Goal: Task Accomplishment & Management: Manage account settings

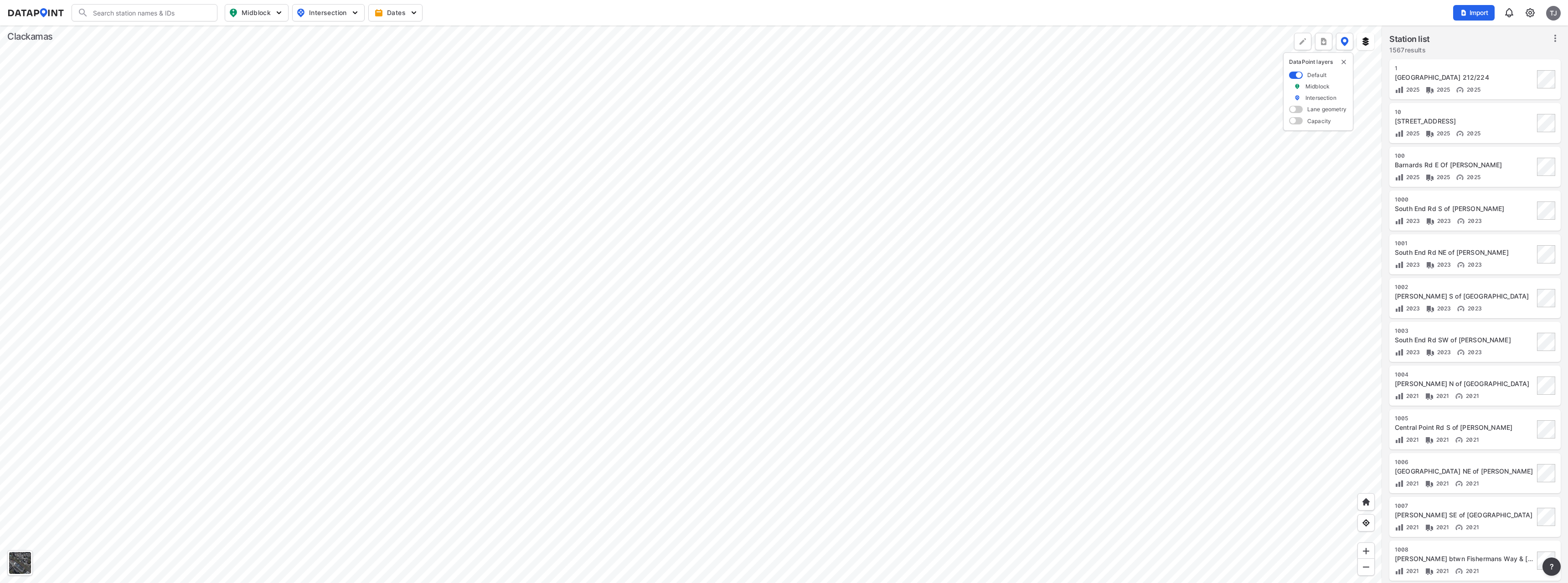
click at [584, 326] on div at bounding box center [691, 304] width 1381 height 557
click at [618, 359] on div at bounding box center [691, 304] width 1381 height 557
click at [658, 286] on div at bounding box center [691, 304] width 1381 height 557
click at [670, 222] on div at bounding box center [691, 304] width 1381 height 557
click at [702, 207] on div at bounding box center [691, 304] width 1381 height 557
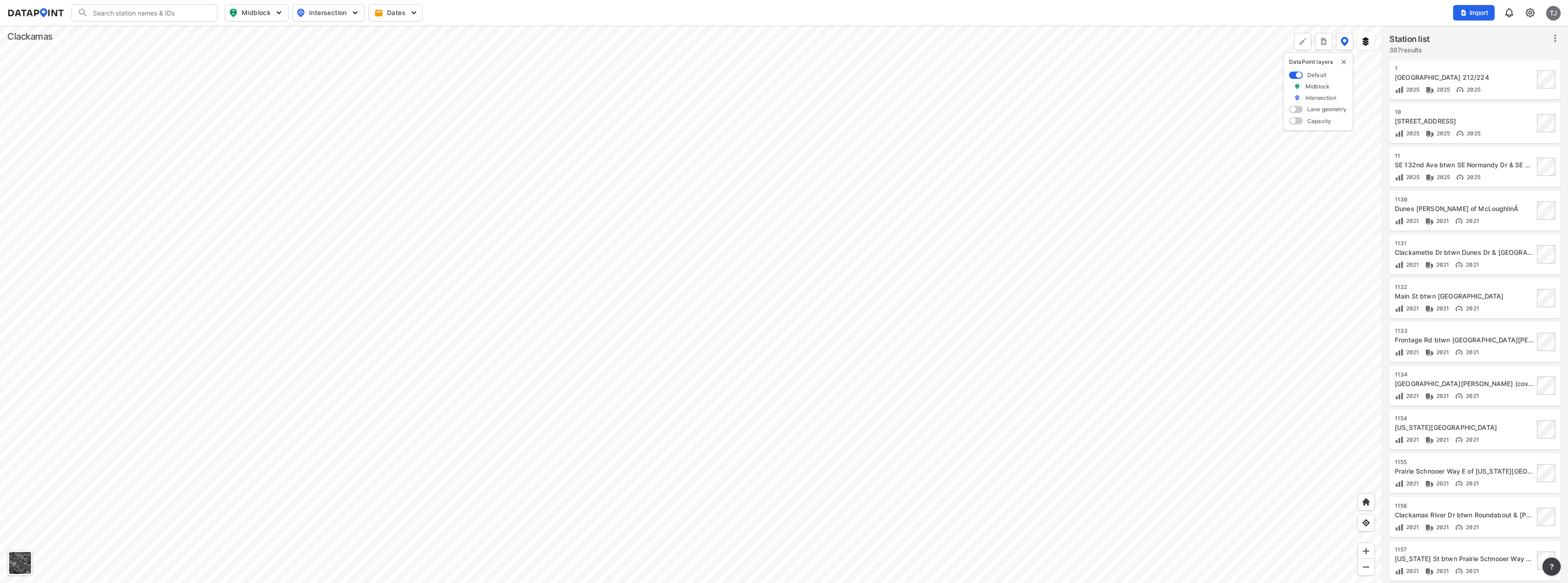
click at [712, 254] on div at bounding box center [691, 304] width 1381 height 557
click at [637, 313] on div at bounding box center [691, 304] width 1381 height 557
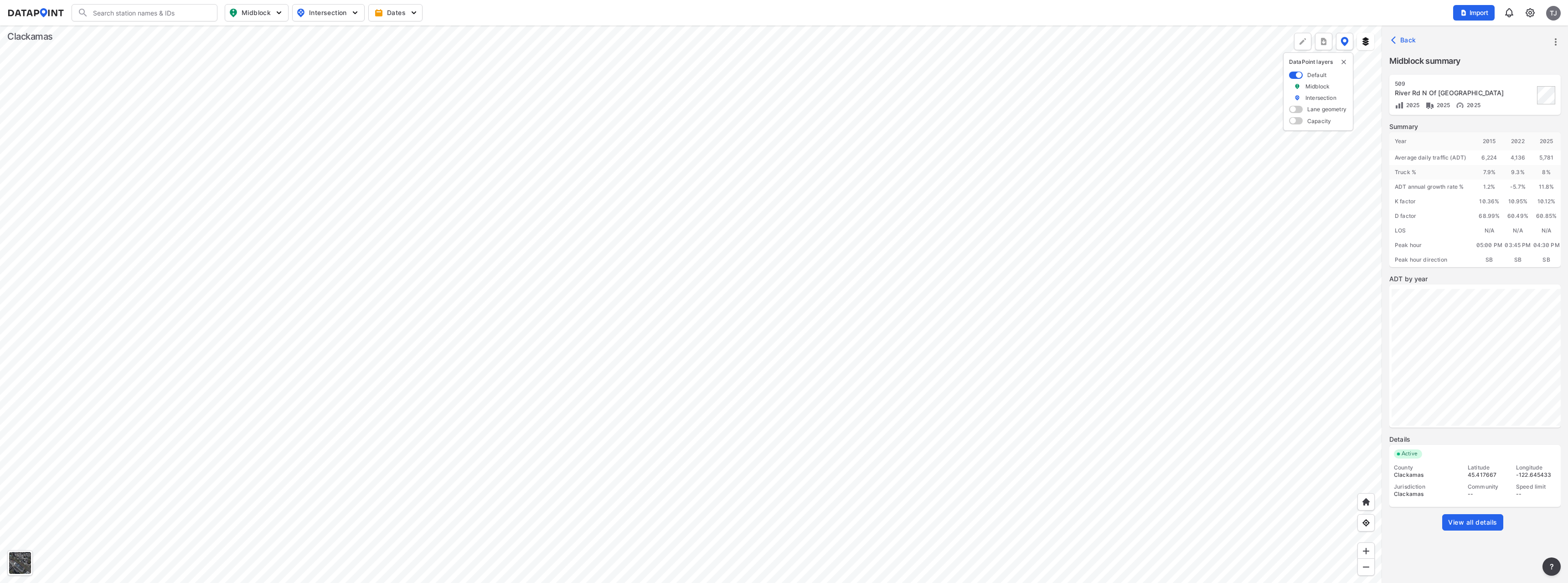
click at [1468, 523] on span "View all details" at bounding box center [1473, 522] width 49 height 9
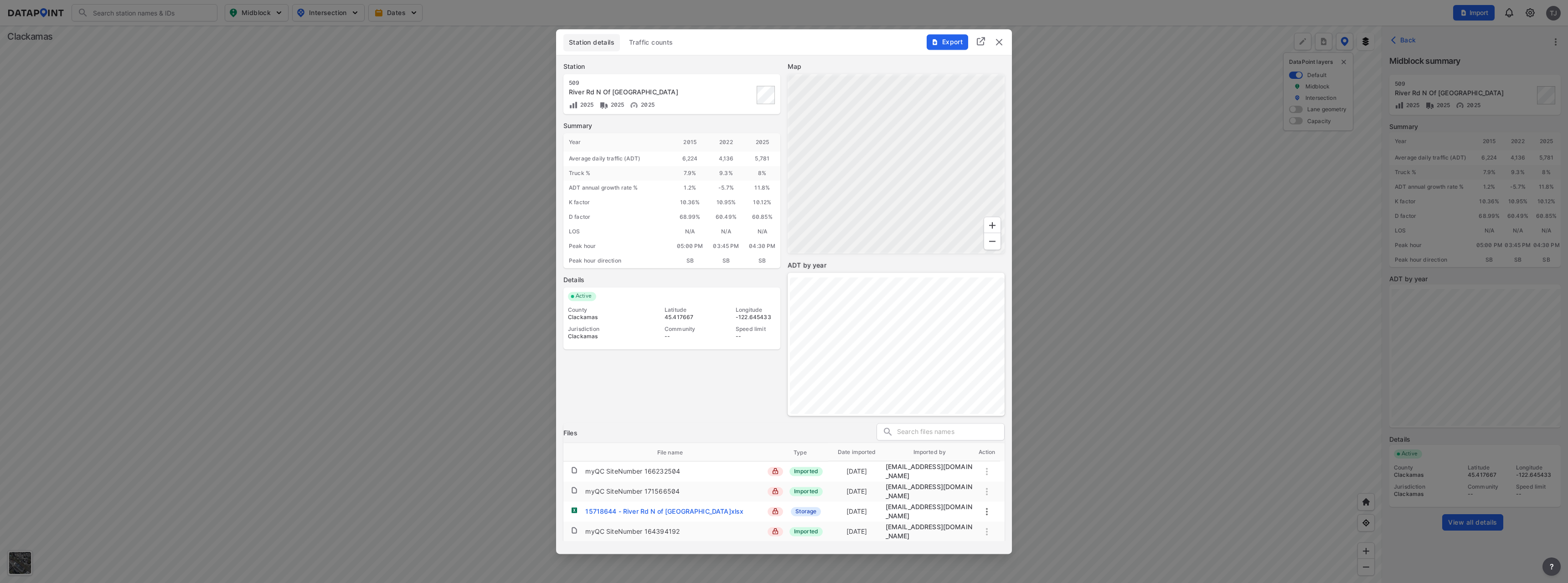
click at [656, 40] on span "Traffic counts" at bounding box center [651, 42] width 44 height 9
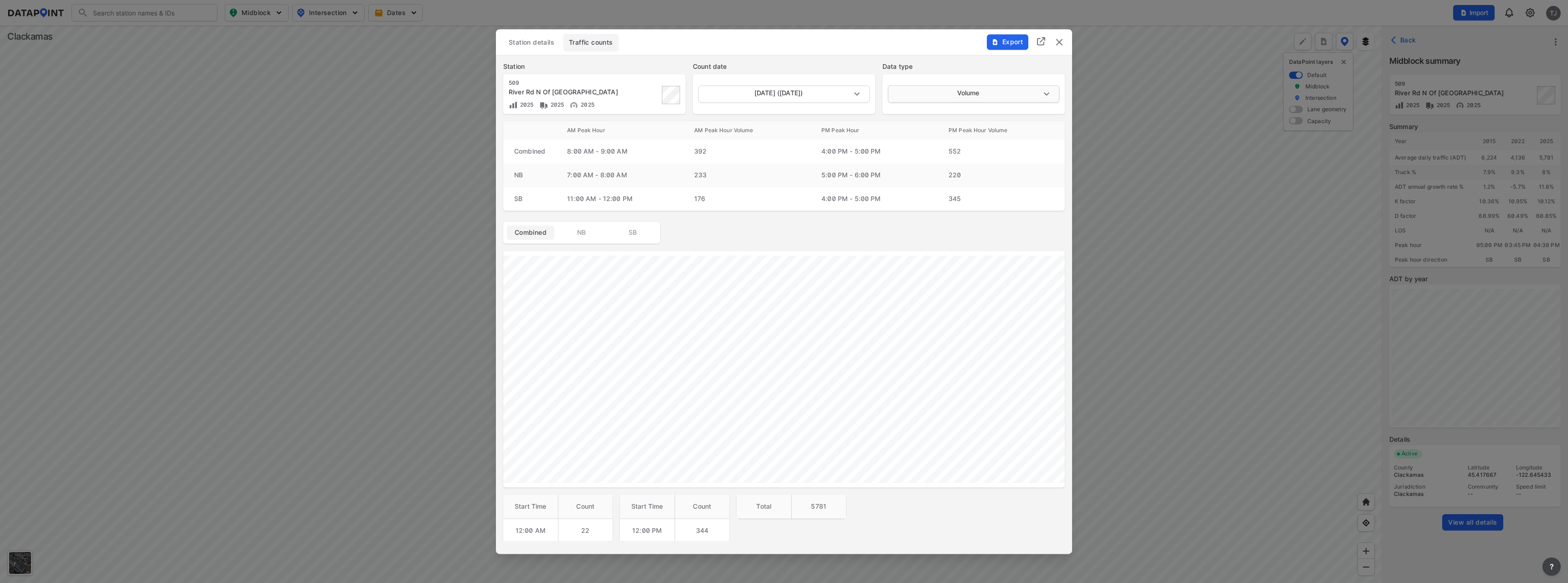
click at [959, 94] on body "Search Please enter a search term. Midblock Intersection Dates Import TJ Import…" at bounding box center [784, 292] width 1568 height 583
click at [918, 113] on li "Classification" at bounding box center [972, 111] width 169 height 17
click at [783, 92] on body "Search Please enter a search term. Midblock Intersection Dates Import TJ Import…" at bounding box center [784, 292] width 1568 height 583
click at [784, 95] on li "[DATE] ([DATE])" at bounding box center [783, 94] width 169 height 17
click at [939, 95] on body "Search Please enter a search term. Midblock Intersection Dates Import TJ Import…" at bounding box center [784, 292] width 1568 height 583
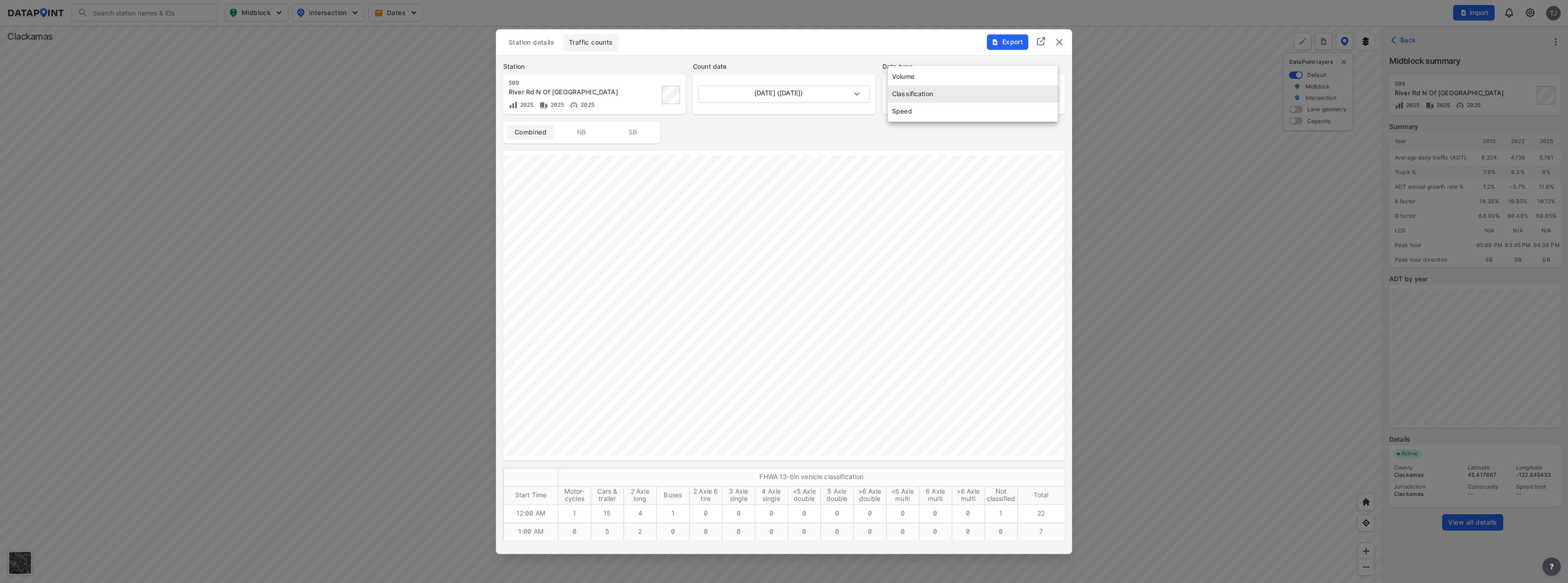
click at [914, 77] on li "Volume" at bounding box center [972, 77] width 169 height 17
click at [908, 90] on body "Search Please enter a search term. Midblock Intersection Dates Import TJ Import…" at bounding box center [784, 292] width 1568 height 583
click at [902, 130] on li "Speed" at bounding box center [972, 129] width 169 height 17
type input "Speed"
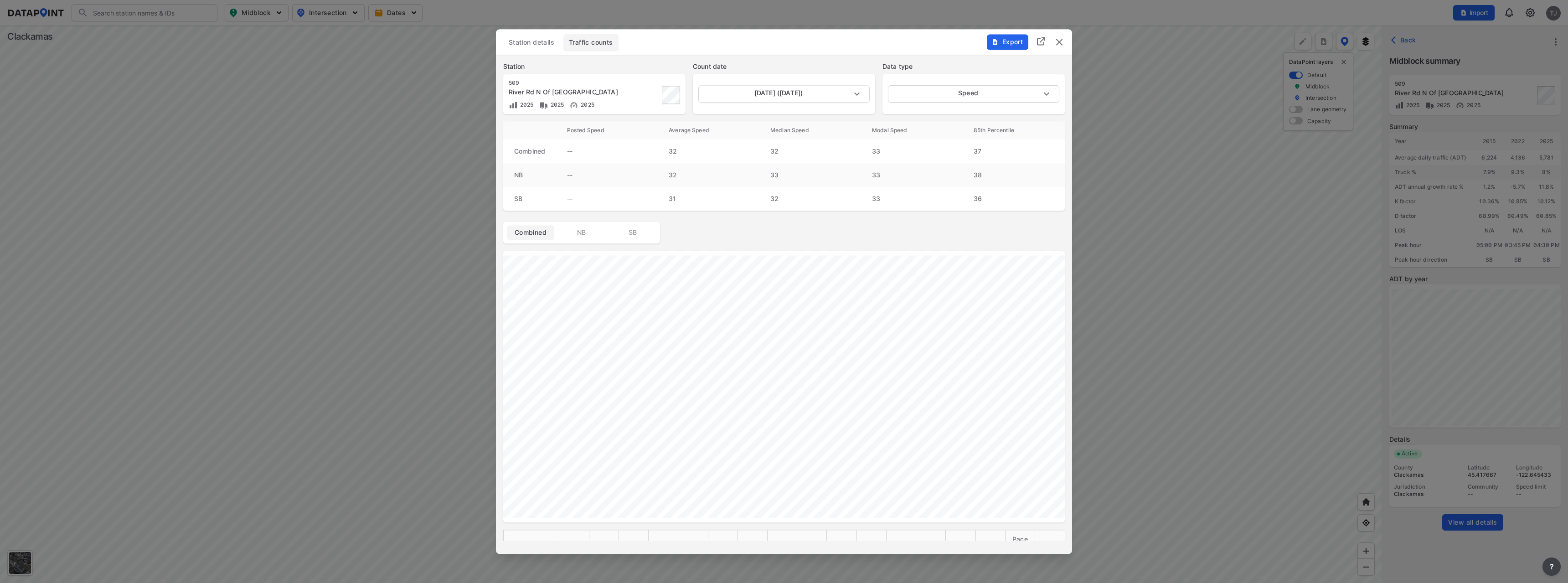
click at [1063, 38] on img "delete" at bounding box center [1059, 42] width 11 height 11
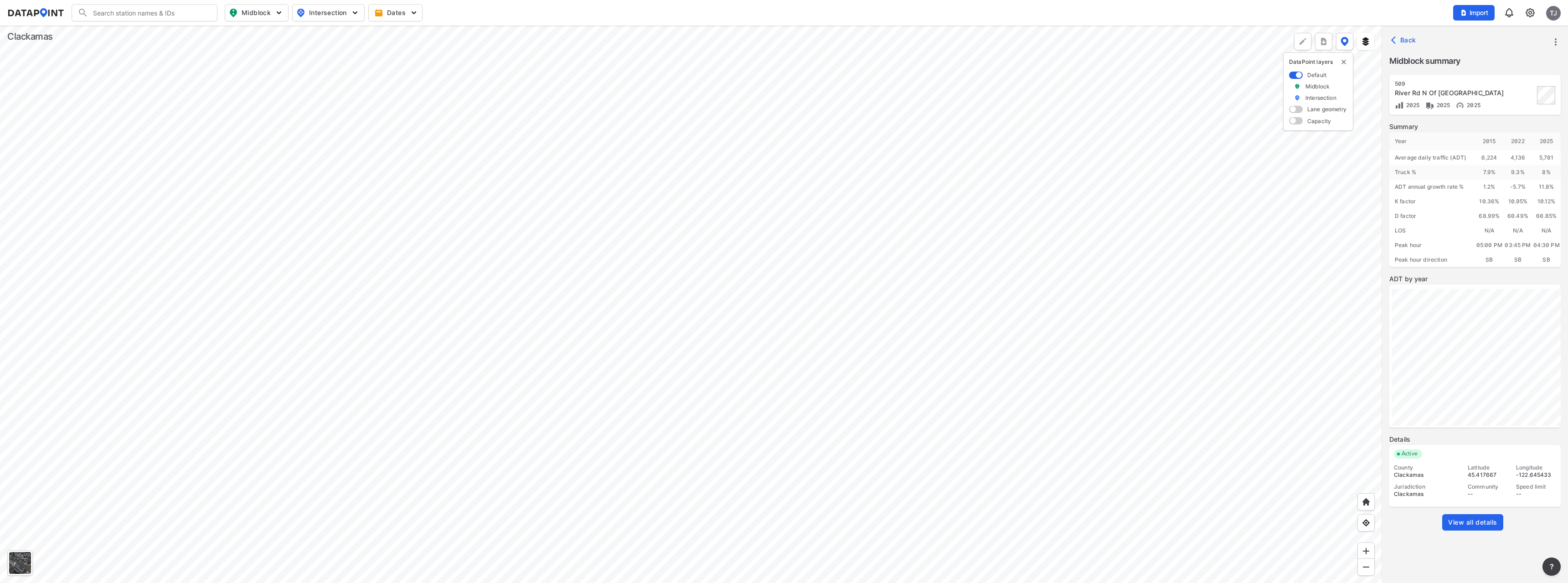
click at [748, 216] on div at bounding box center [691, 304] width 1381 height 557
click at [739, 237] on div at bounding box center [691, 304] width 1381 height 557
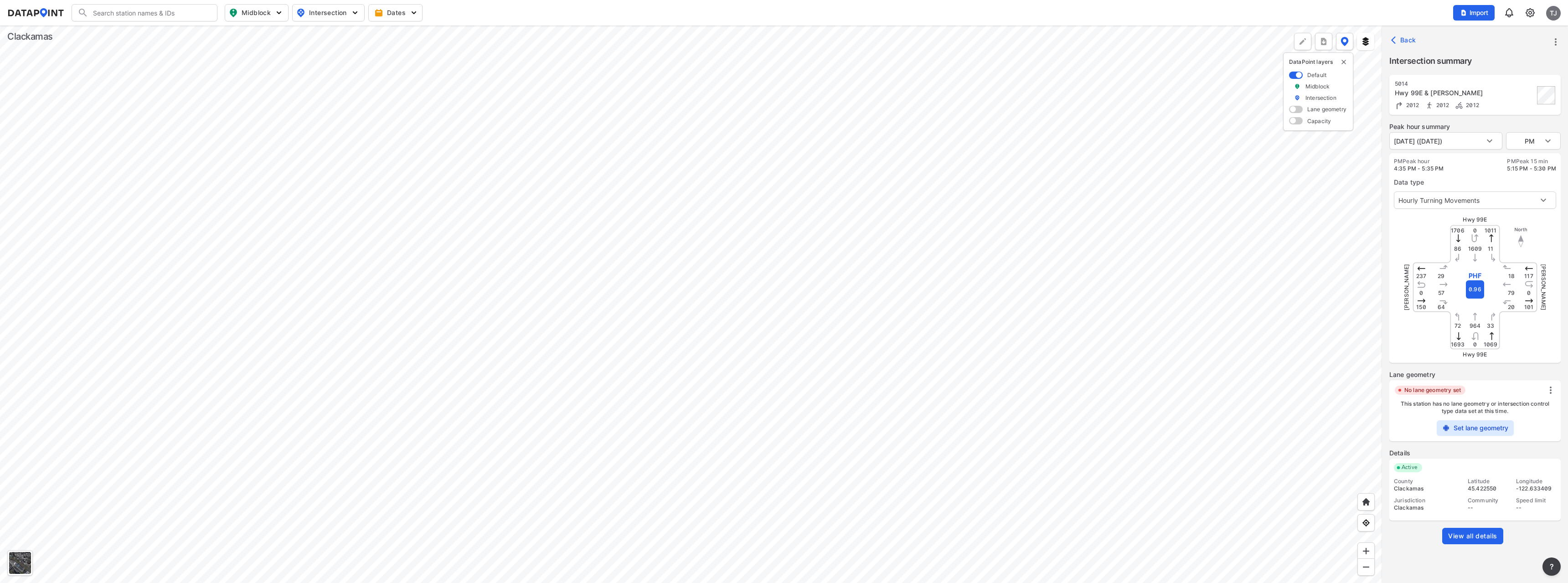
click at [309, 11] on span "Intersection" at bounding box center [327, 13] width 62 height 11
click at [264, 12] on span "Midblock" at bounding box center [256, 13] width 54 height 11
click at [265, 12] on span "Midblock" at bounding box center [256, 13] width 54 height 11
click at [323, 16] on span "Intersection" at bounding box center [327, 13] width 62 height 11
click at [267, 3] on header "Search Please enter a search term. Midblock Intersection Dates Import TJ" at bounding box center [784, 13] width 1568 height 26
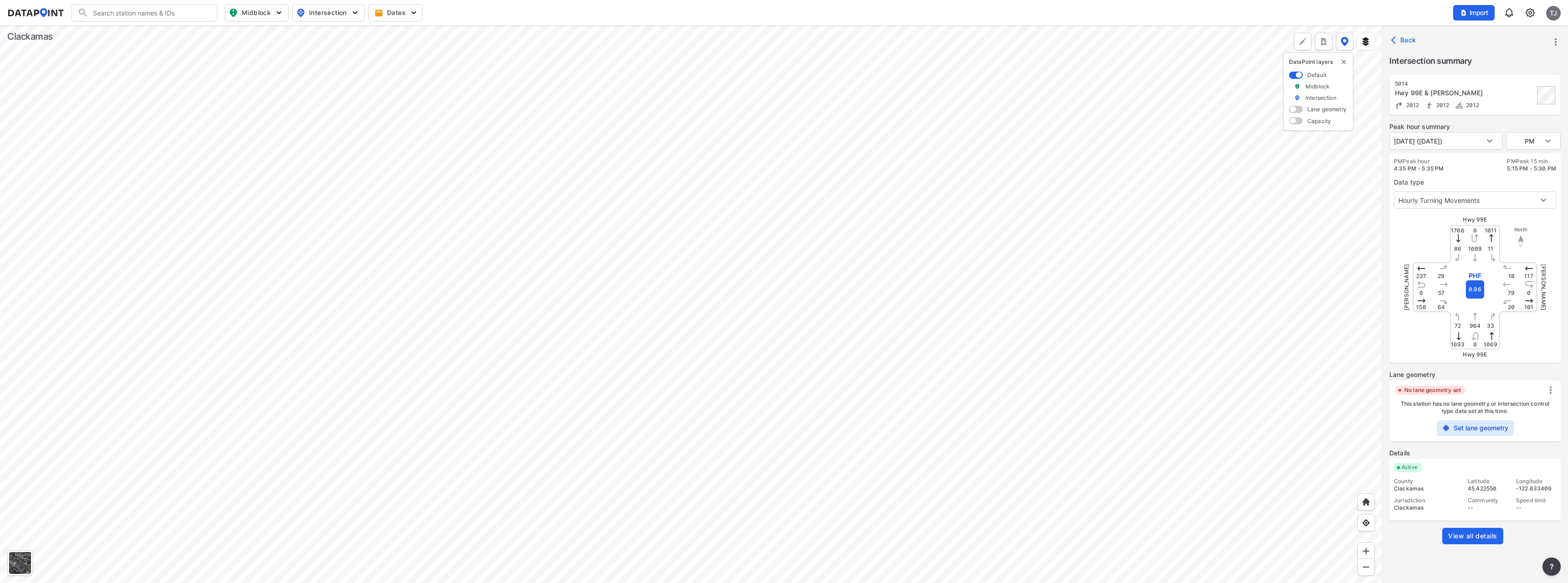
click at [268, 14] on span "Midblock" at bounding box center [256, 13] width 54 height 11
click at [676, 198] on div at bounding box center [691, 304] width 1381 height 557
click at [655, 310] on div at bounding box center [691, 304] width 1381 height 557
click at [538, 173] on div at bounding box center [691, 304] width 1381 height 557
click at [553, 124] on div at bounding box center [691, 304] width 1381 height 557
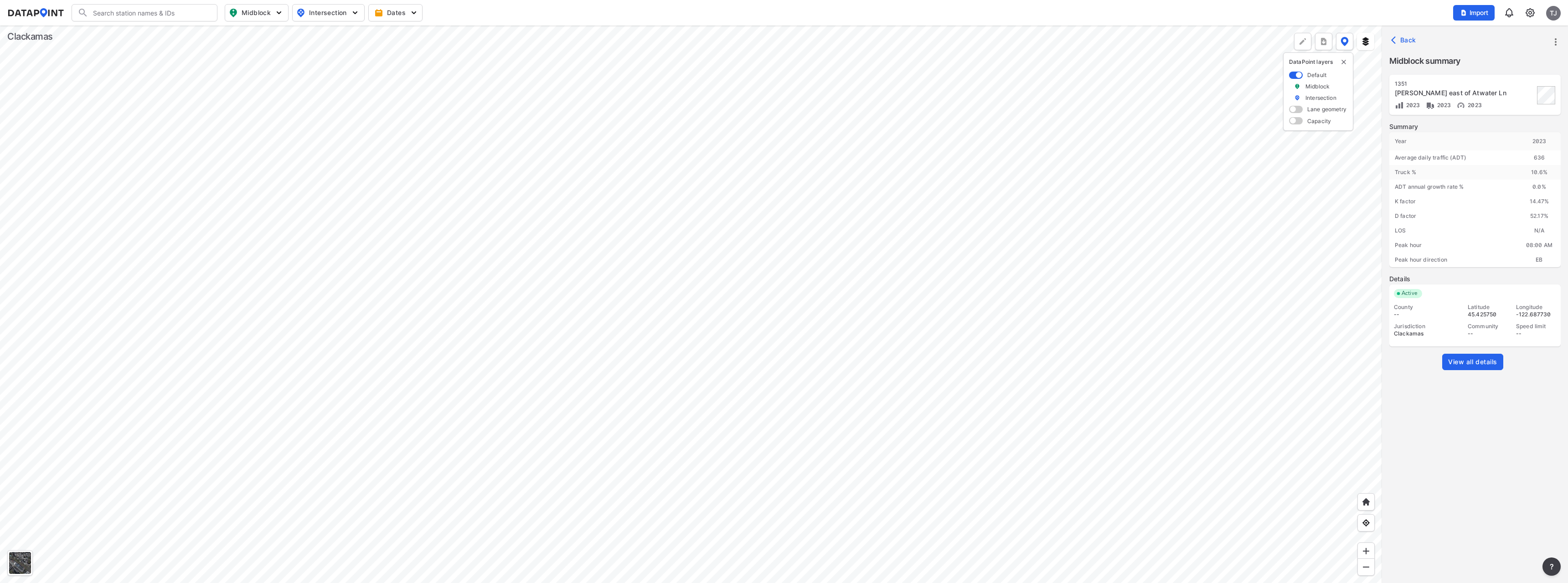
click at [574, 176] on div at bounding box center [691, 304] width 1381 height 557
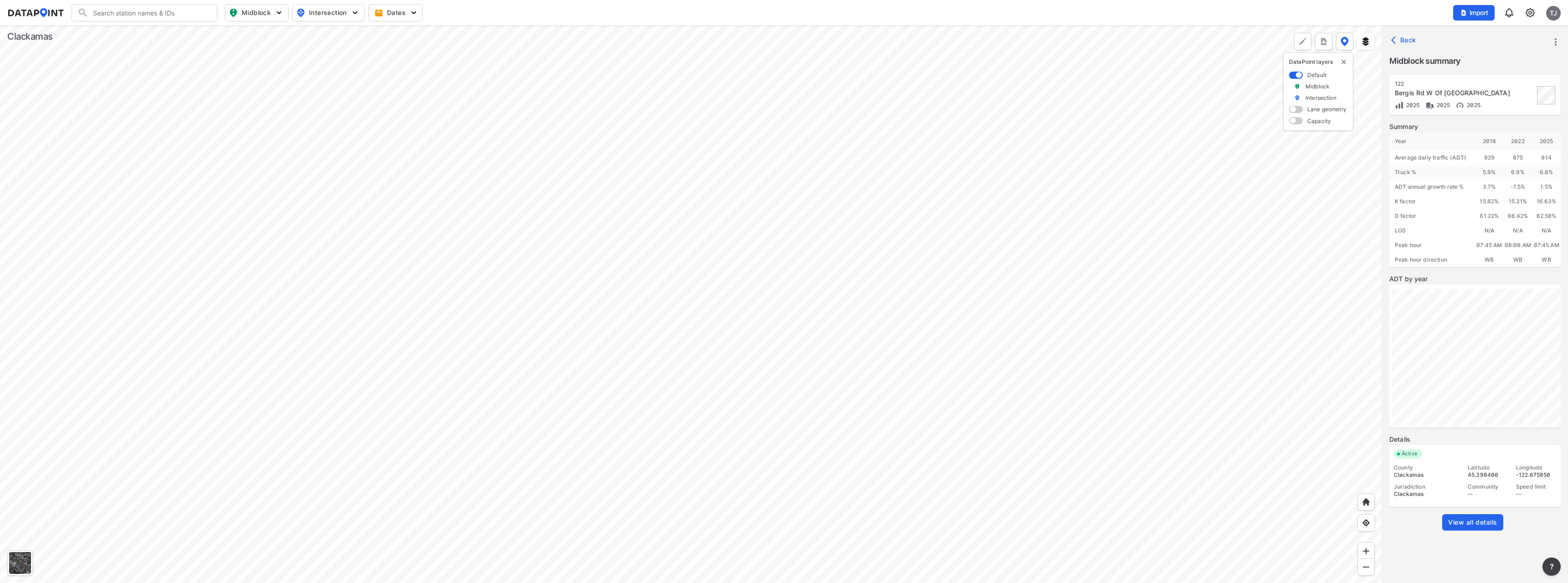
click at [1463, 526] on span "View all details" at bounding box center [1473, 522] width 49 height 9
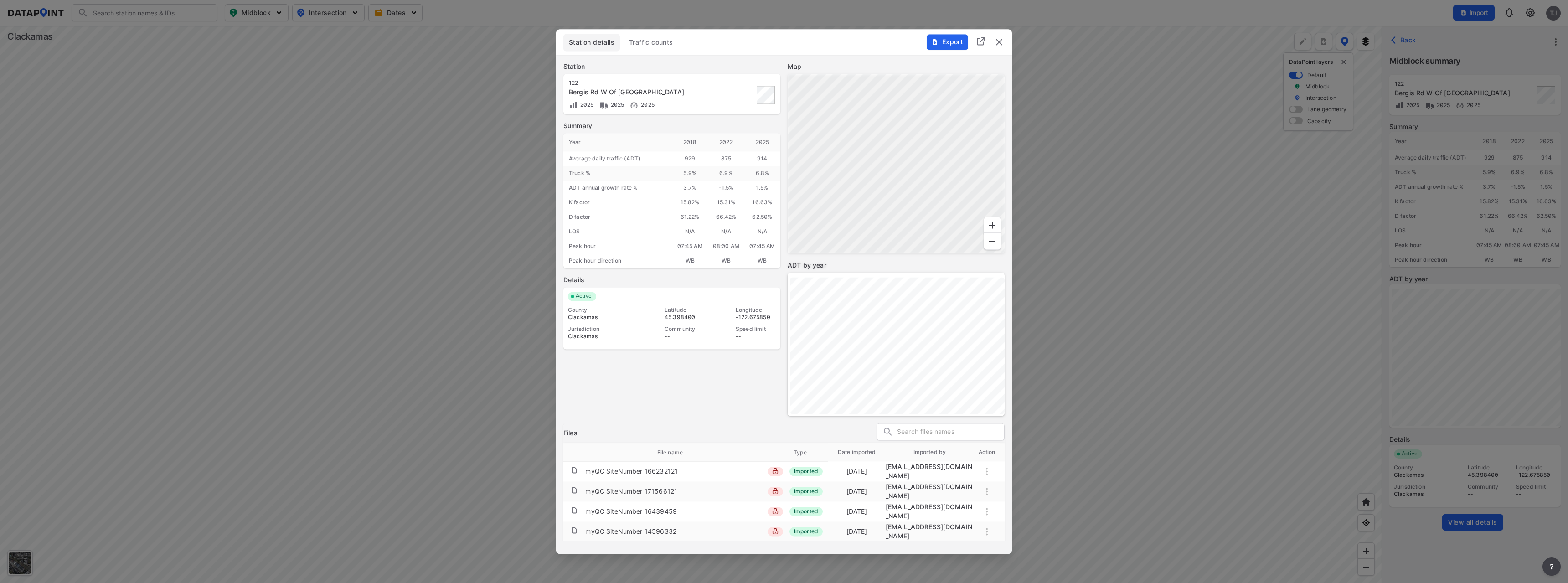
click at [637, 43] on span "Traffic counts" at bounding box center [651, 42] width 44 height 9
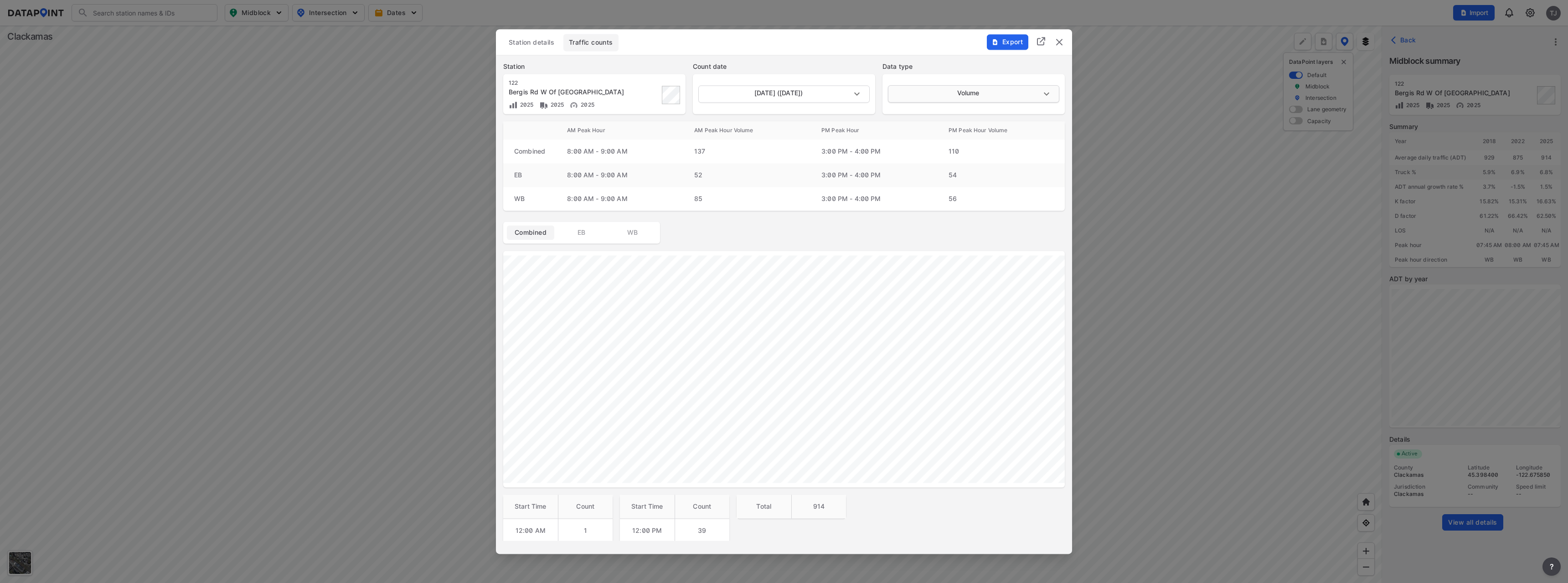
click at [943, 95] on body "Search Please enter a search term. Midblock Intersection Dates Import TJ Import…" at bounding box center [784, 292] width 1568 height 583
click at [1057, 43] on div at bounding box center [784, 292] width 1568 height 583
click at [1063, 39] on img "delete" at bounding box center [1059, 42] width 11 height 11
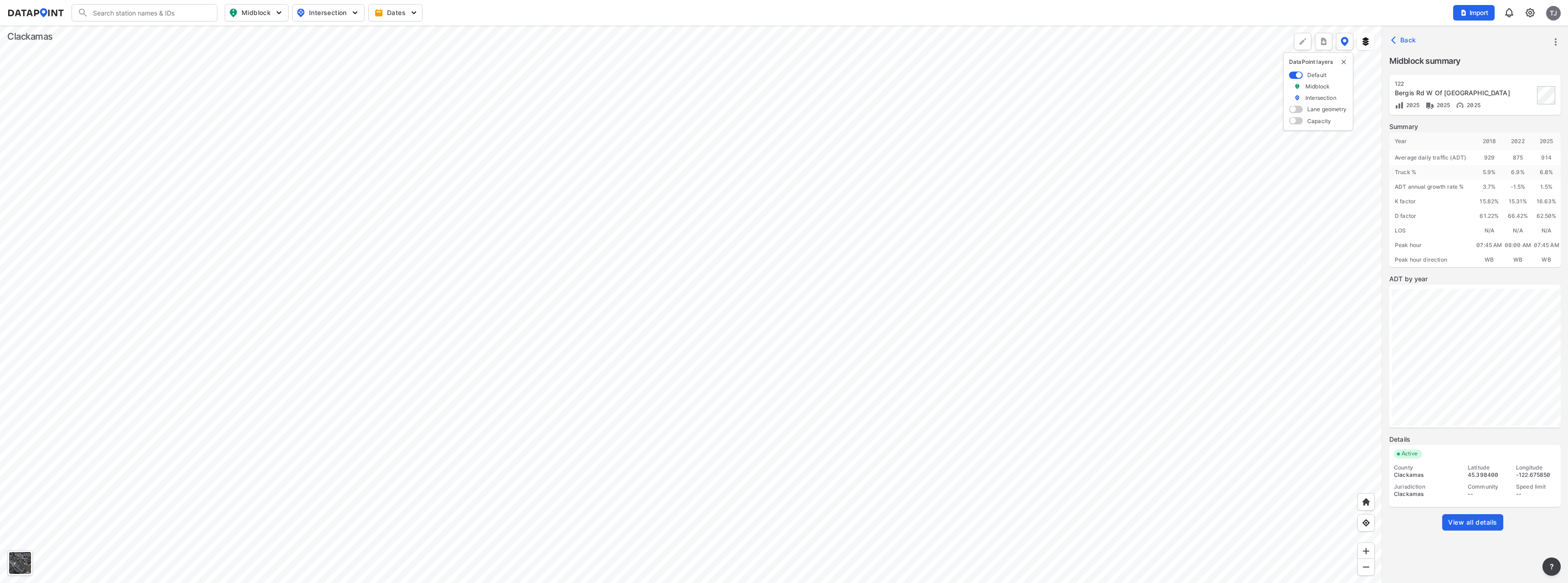
click at [1531, 12] on img at bounding box center [1530, 13] width 11 height 11
click at [1498, 50] on link "User management" at bounding box center [1490, 51] width 78 height 9
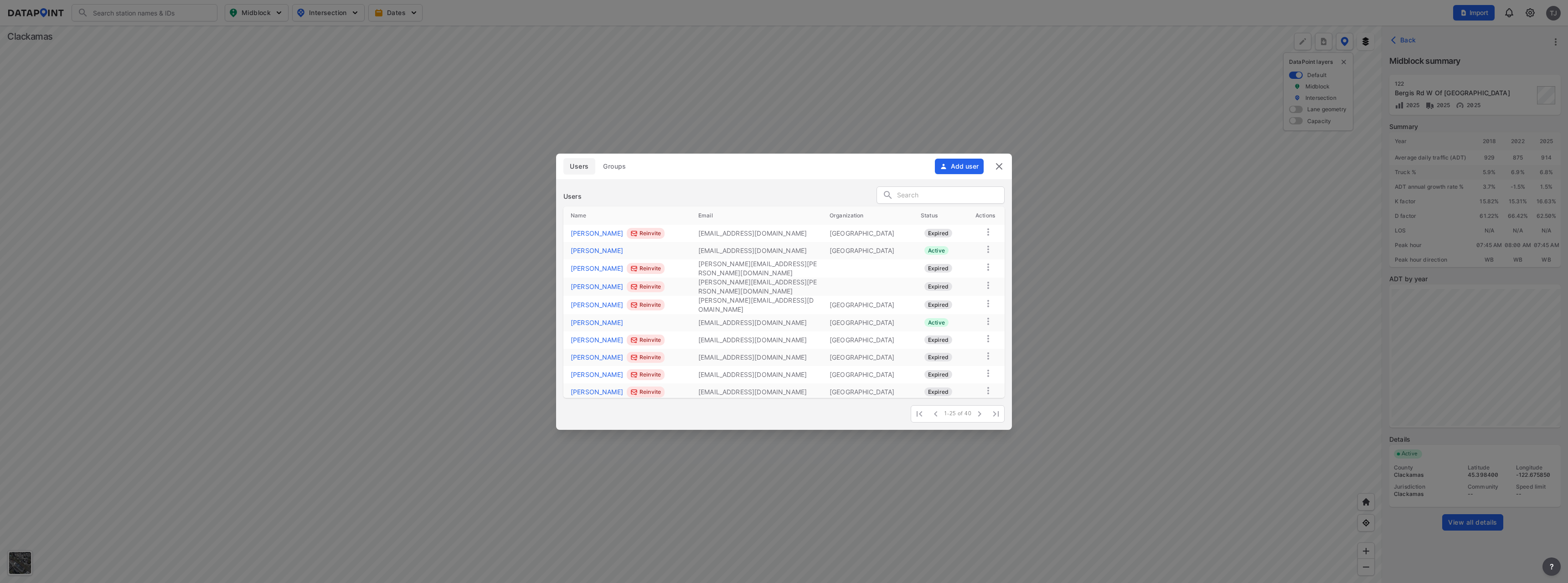
click at [930, 191] on input "text" at bounding box center [951, 196] width 107 height 14
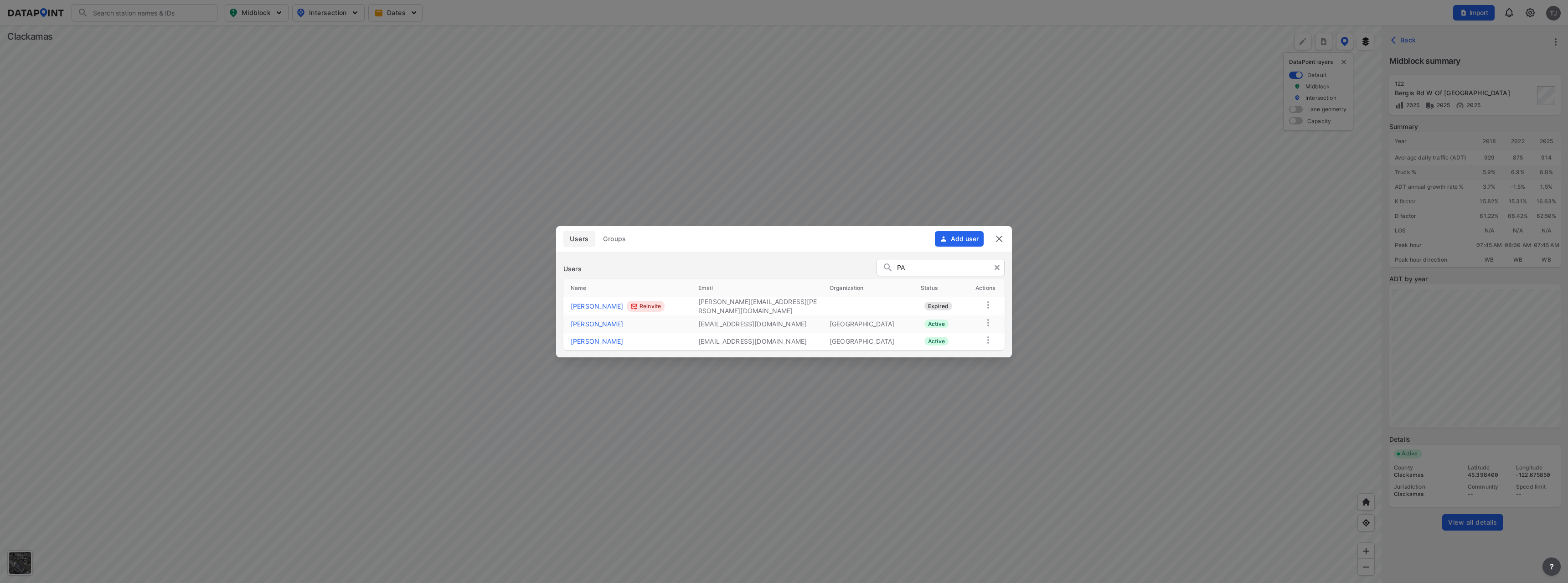
type input "P"
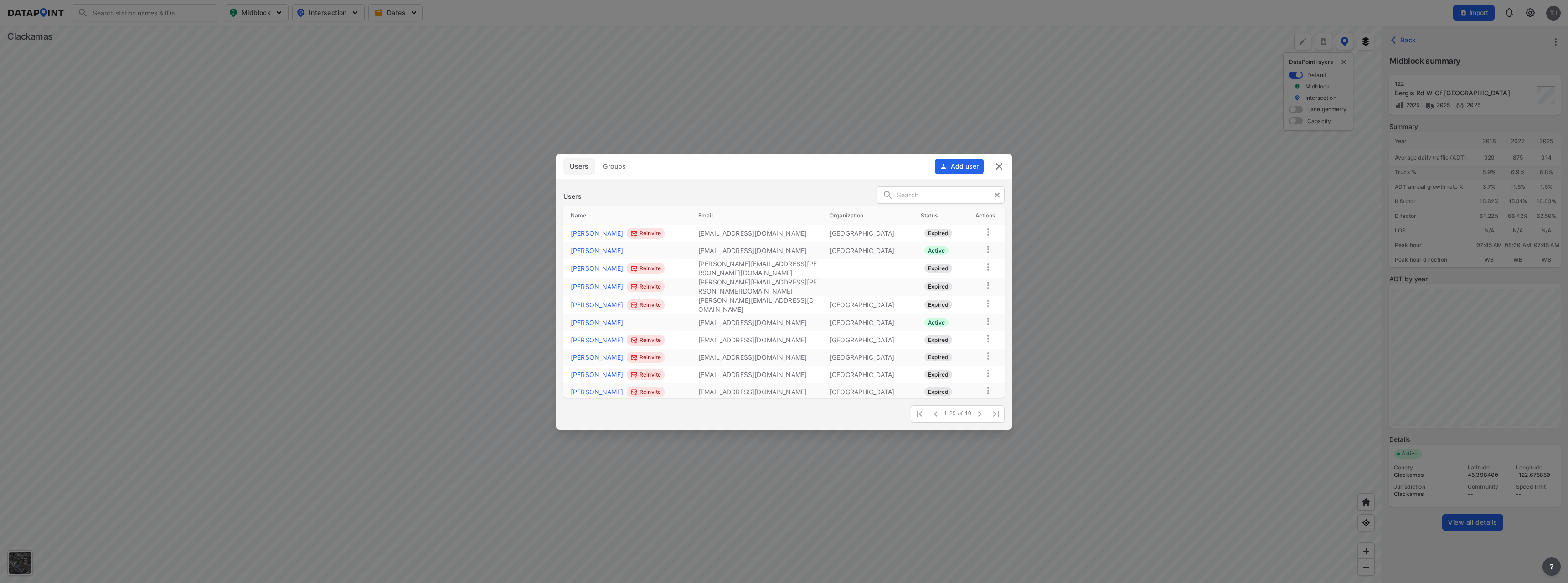
click at [952, 167] on button "Add user" at bounding box center [958, 166] width 49 height 15
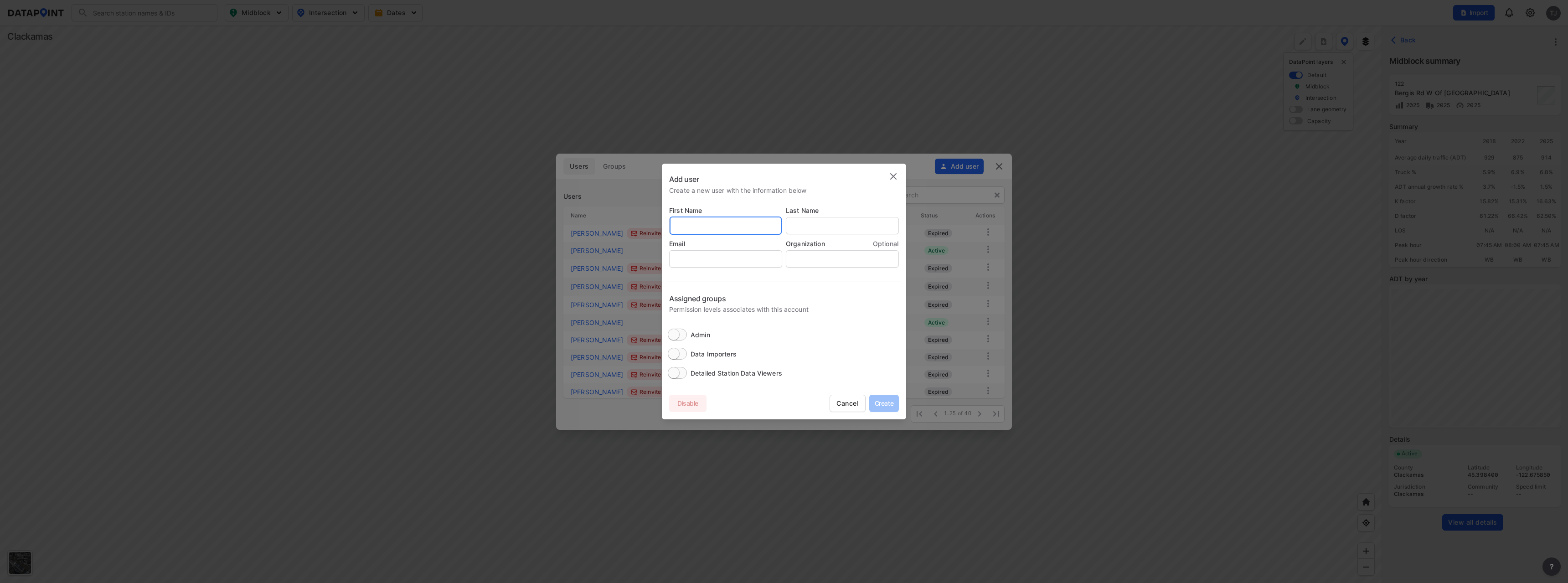
click at [724, 227] on input "text" at bounding box center [726, 225] width 112 height 18
type input "d"
type input "Devin"
type input "[PERSON_NAME]"
click at [682, 376] on input "Detailed Station Data Viewers" at bounding box center [674, 373] width 36 height 12
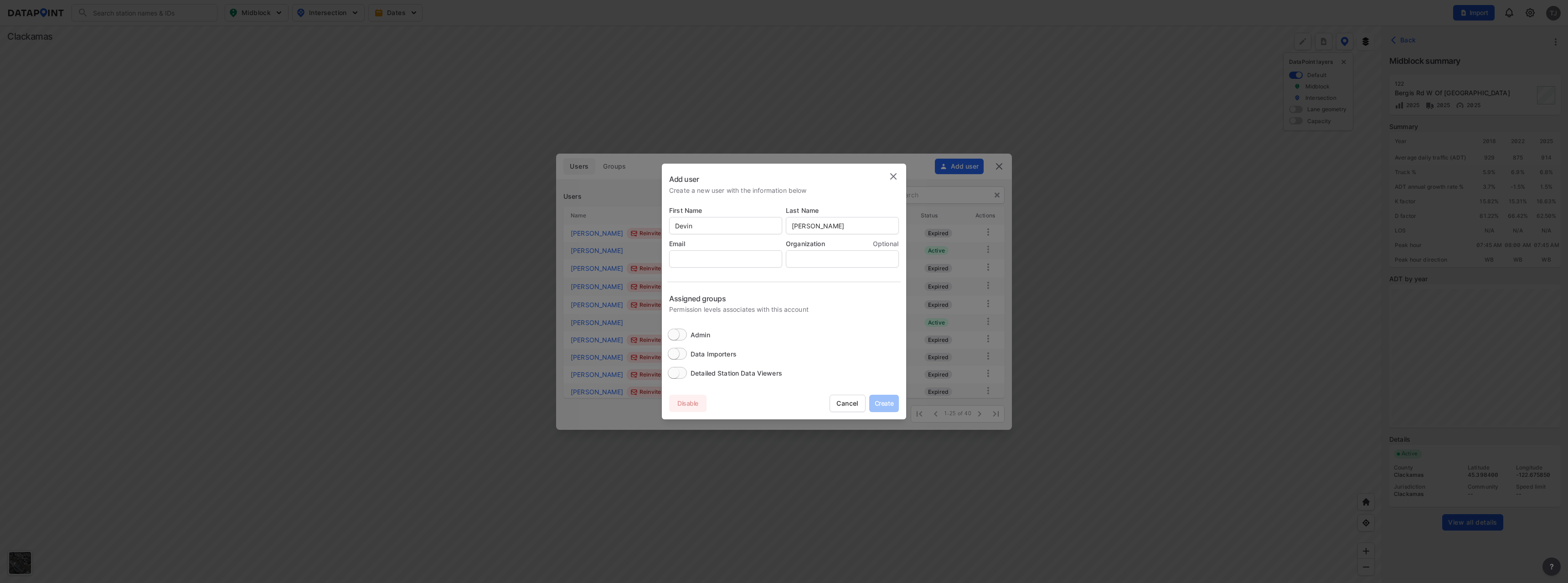
checkbox input "true"
click at [706, 259] on input "email" at bounding box center [726, 258] width 112 height 18
paste input "[EMAIL_ADDRESS][DOMAIN_NAME]"
type input "[EMAIL_ADDRESS][DOMAIN_NAME]"
click at [839, 257] on input "text" at bounding box center [842, 258] width 112 height 18
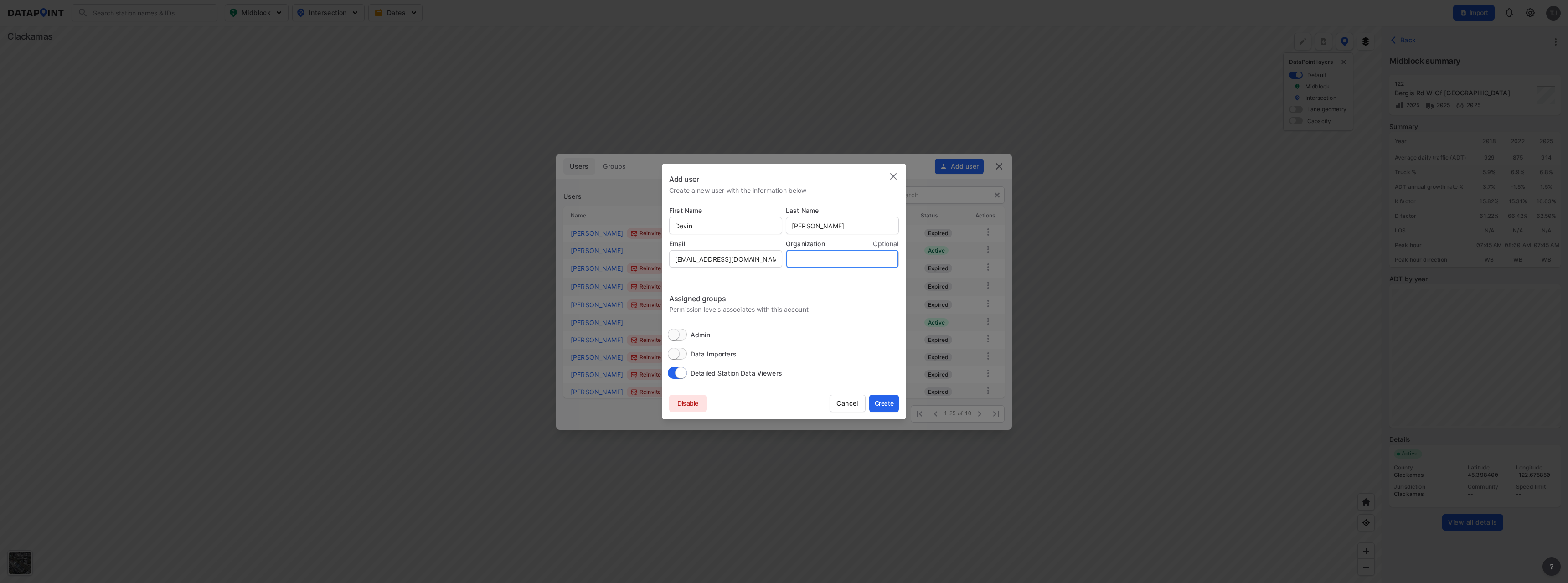
type input "[GEOGRAPHIC_DATA]"
click at [892, 403] on span "Create" at bounding box center [883, 403] width 30 height 9
checkbox input "false"
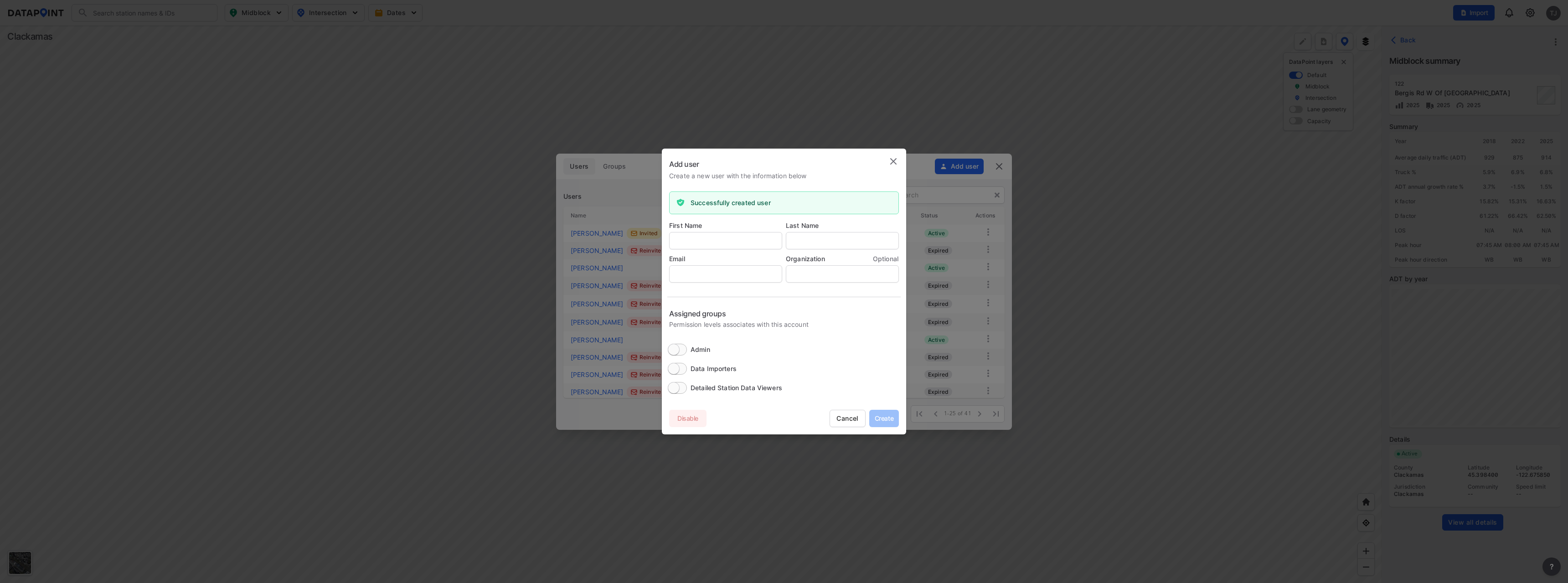
click at [895, 162] on img at bounding box center [893, 161] width 11 height 11
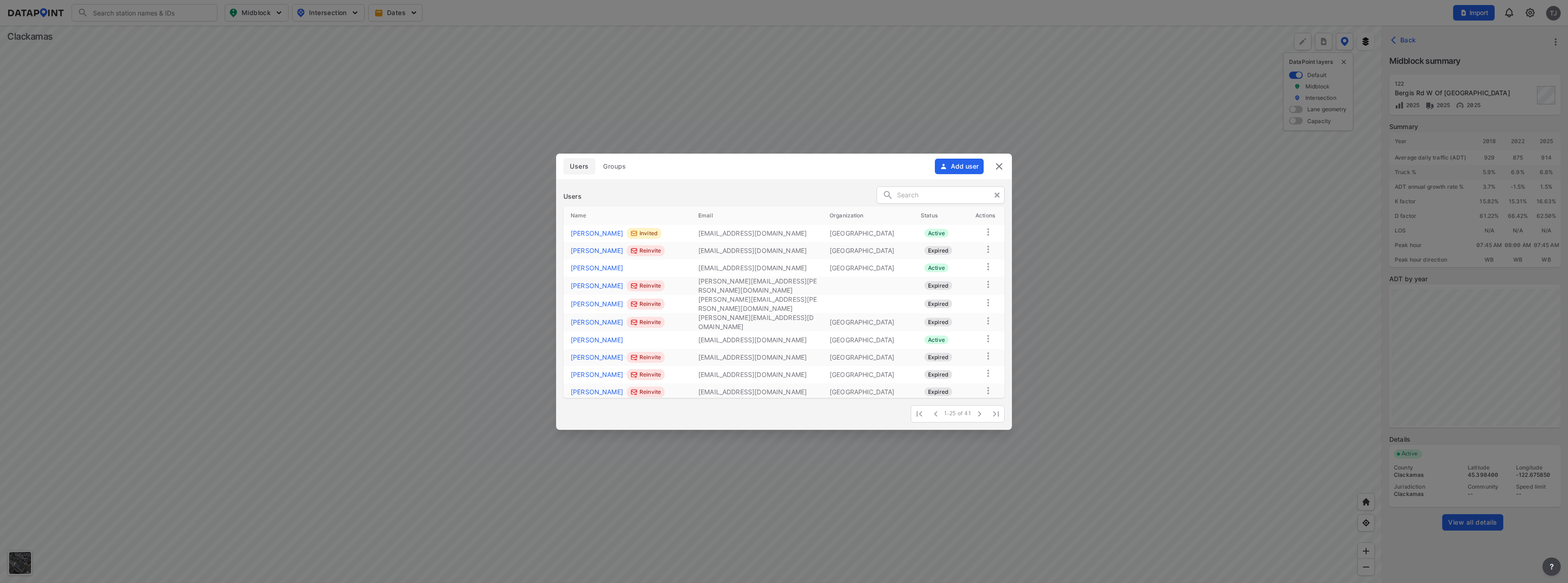
click at [998, 170] on img at bounding box center [999, 166] width 11 height 11
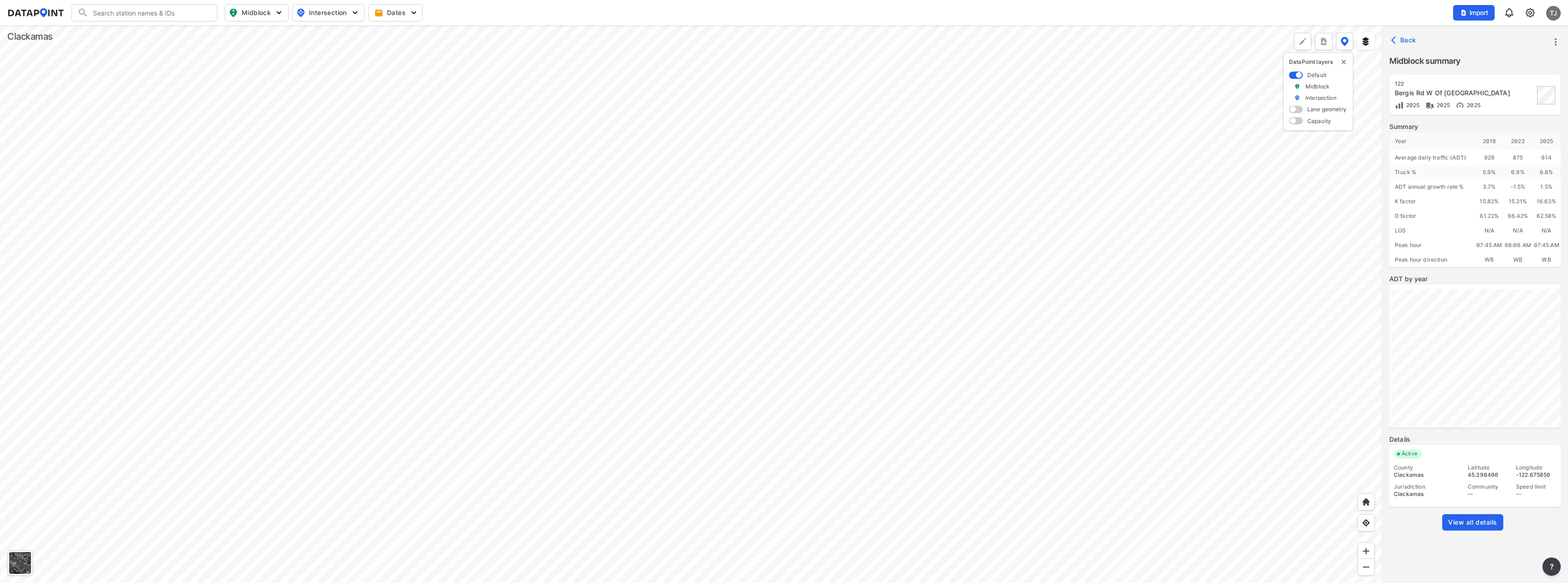
click at [758, 211] on div at bounding box center [691, 304] width 1381 height 557
